Goal: Find specific page/section: Find specific page/section

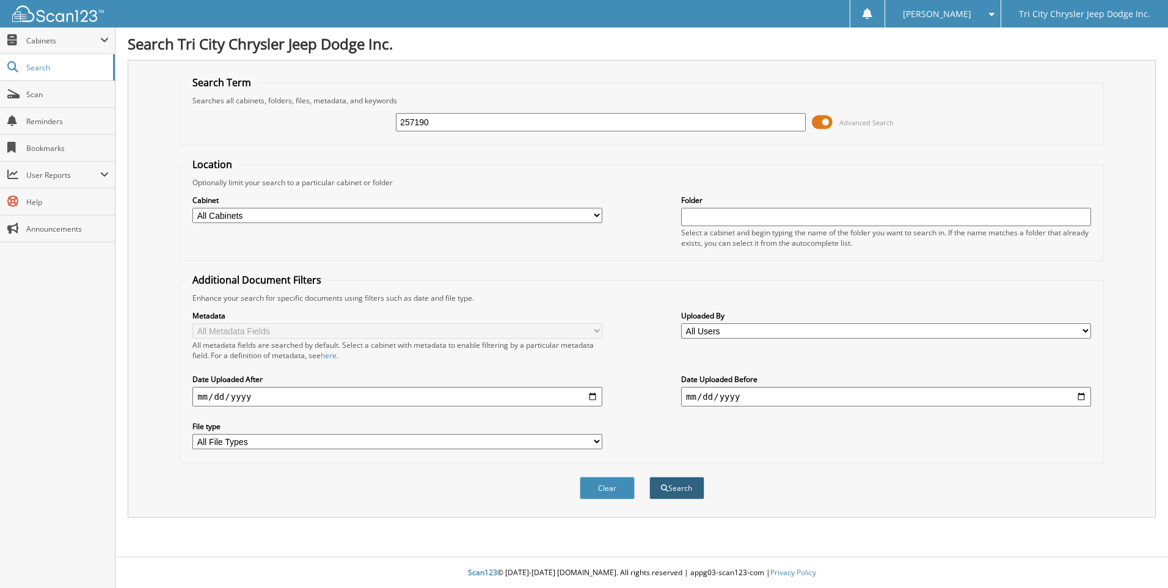
type input "257190"
click at [677, 477] on button "Search" at bounding box center [676, 487] width 55 height 23
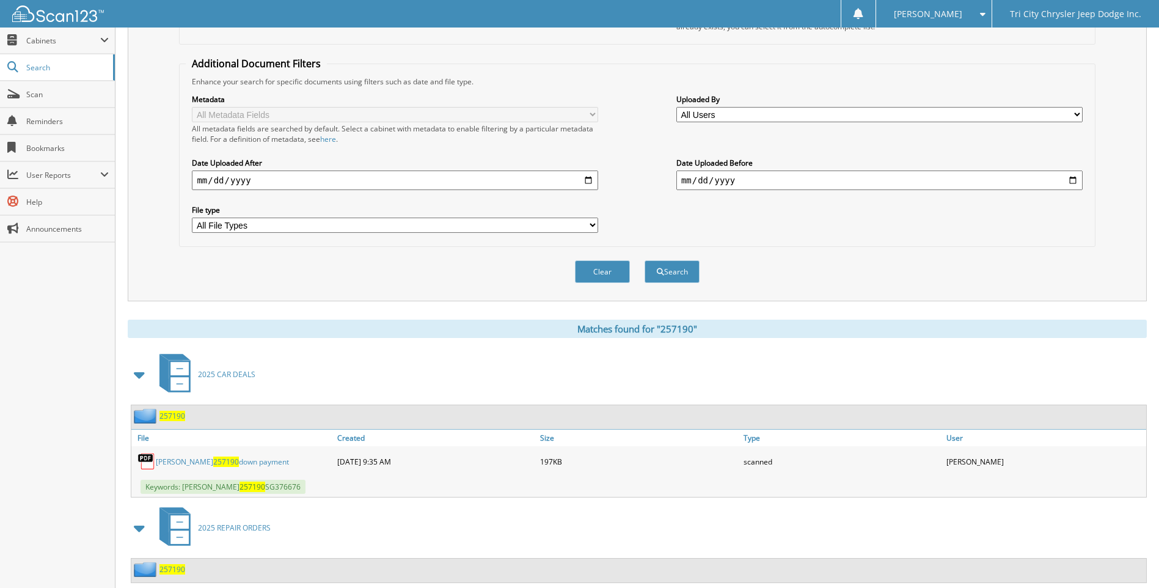
scroll to position [249, 0]
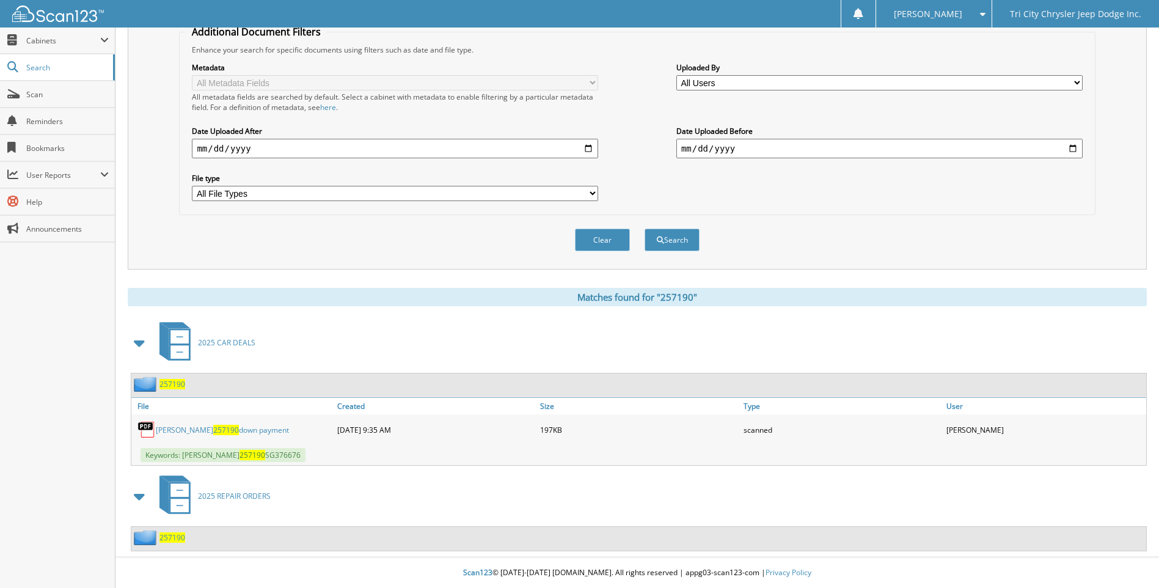
click at [167, 539] on span "257190" at bounding box center [172, 537] width 26 height 10
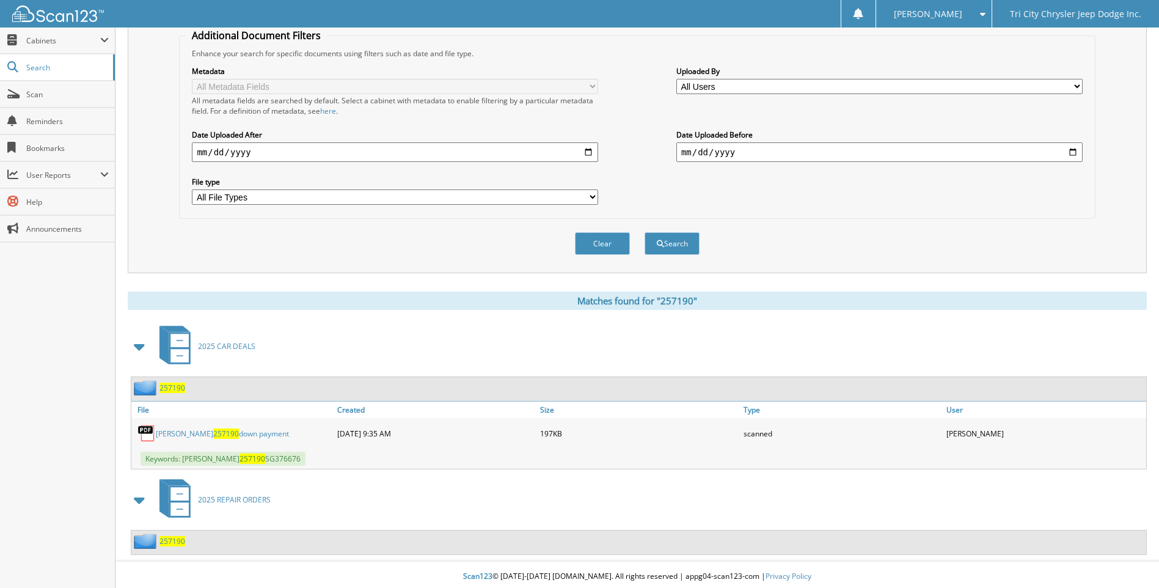
scroll to position [249, 0]
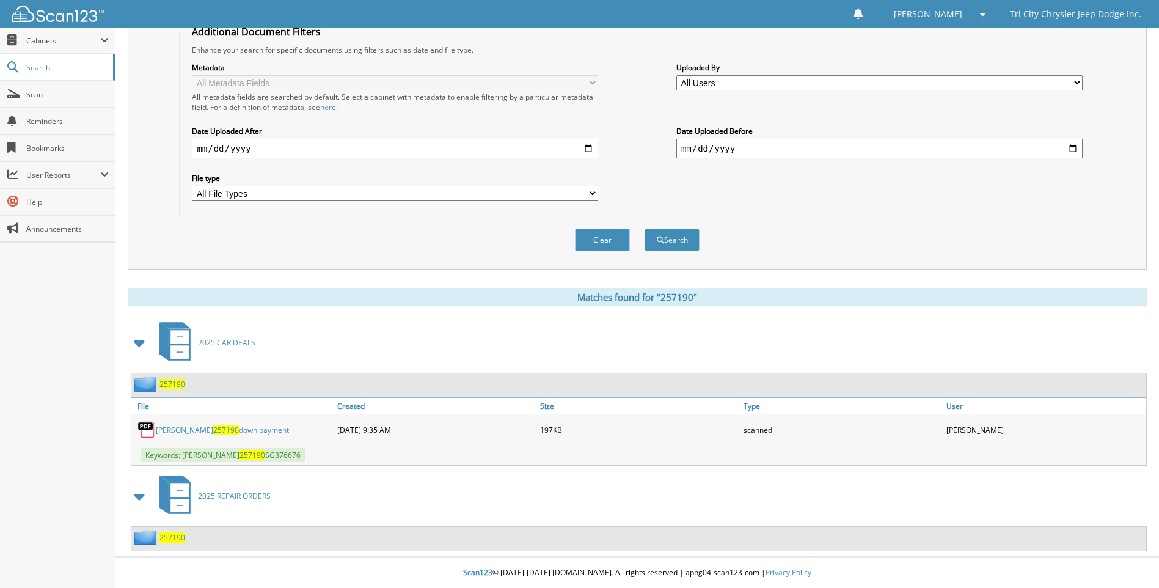
click at [221, 498] on span "2025 REPAIR ORDERS" at bounding box center [234, 495] width 73 height 10
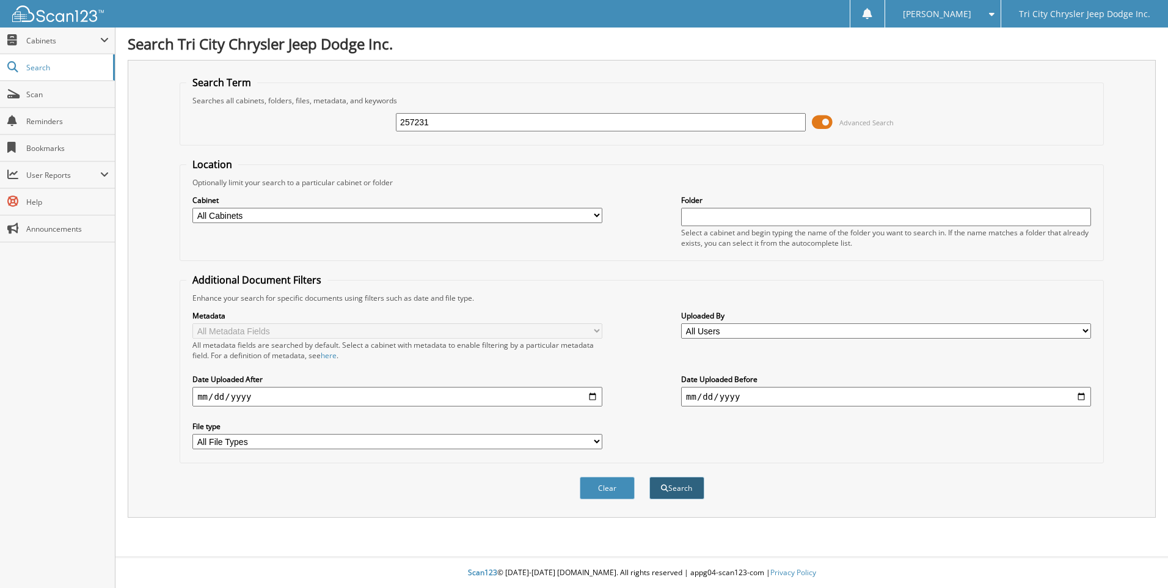
type input "257231"
click at [685, 486] on button "Search" at bounding box center [676, 487] width 55 height 23
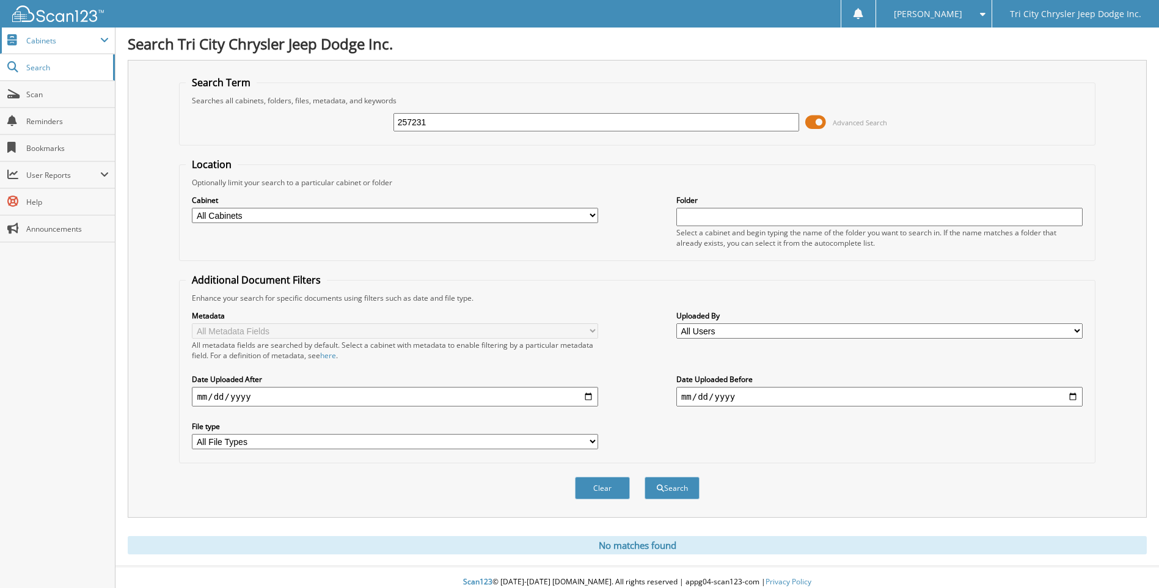
click at [51, 38] on span "Cabinets" at bounding box center [63, 40] width 74 height 10
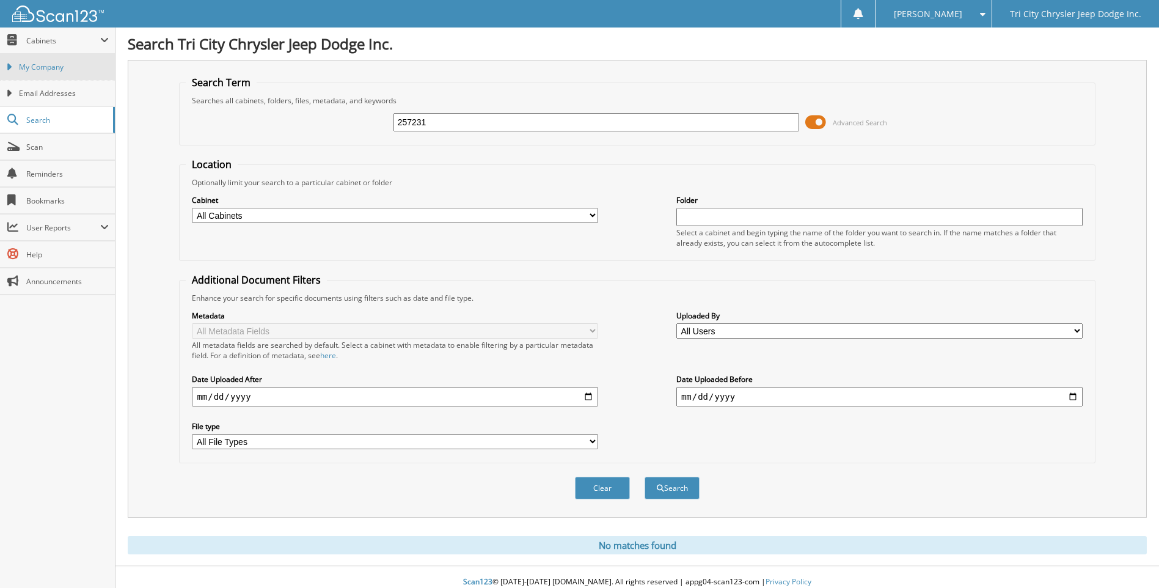
click at [63, 70] on span "My Company" at bounding box center [64, 67] width 90 height 11
